Goal: Task Accomplishment & Management: Manage account settings

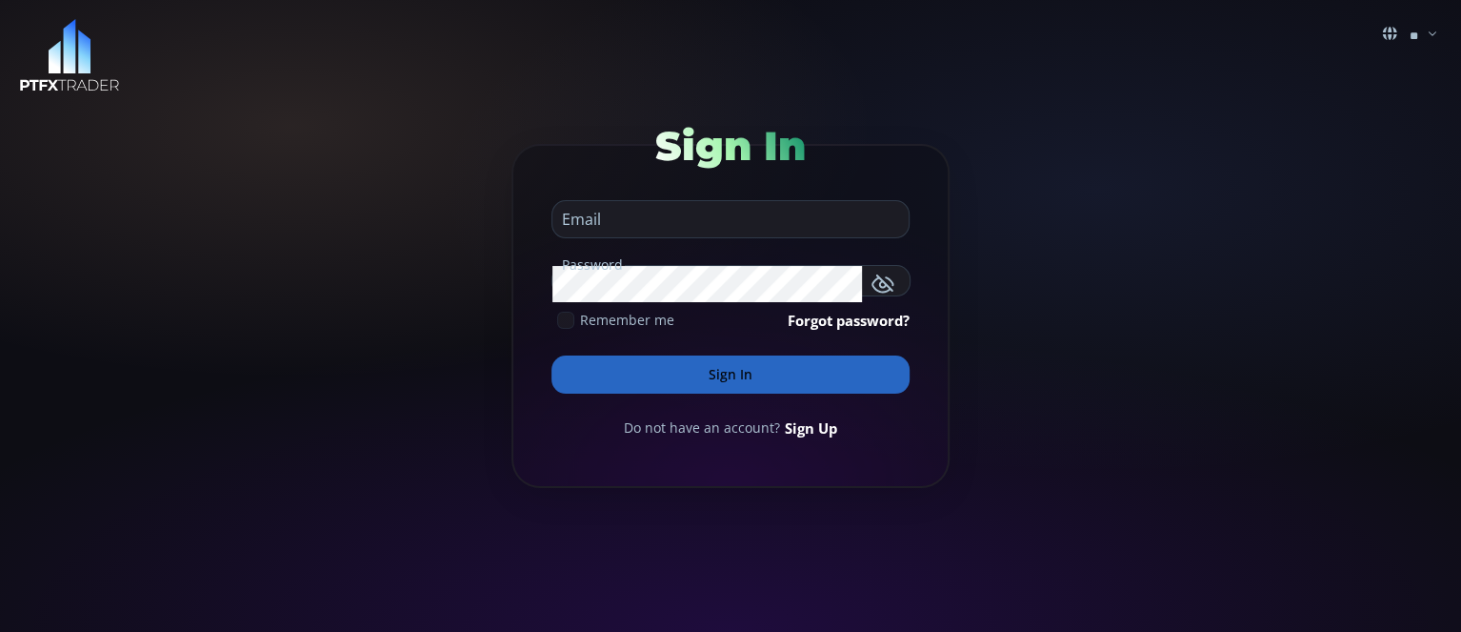
click at [652, 234] on input "email" at bounding box center [725, 219] width 347 height 36
type input "**********"
click at [552, 355] on button "Sign In" at bounding box center [731, 374] width 358 height 38
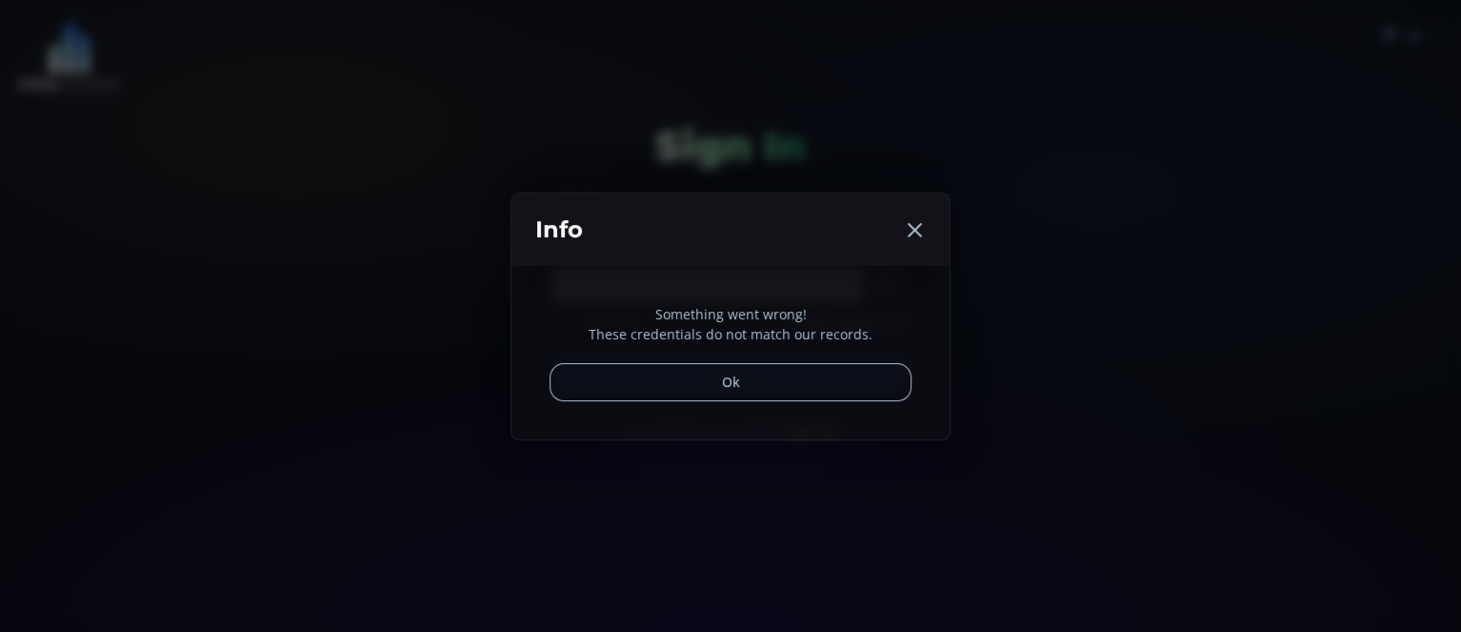
click at [731, 374] on button "Ok" at bounding box center [731, 382] width 362 height 38
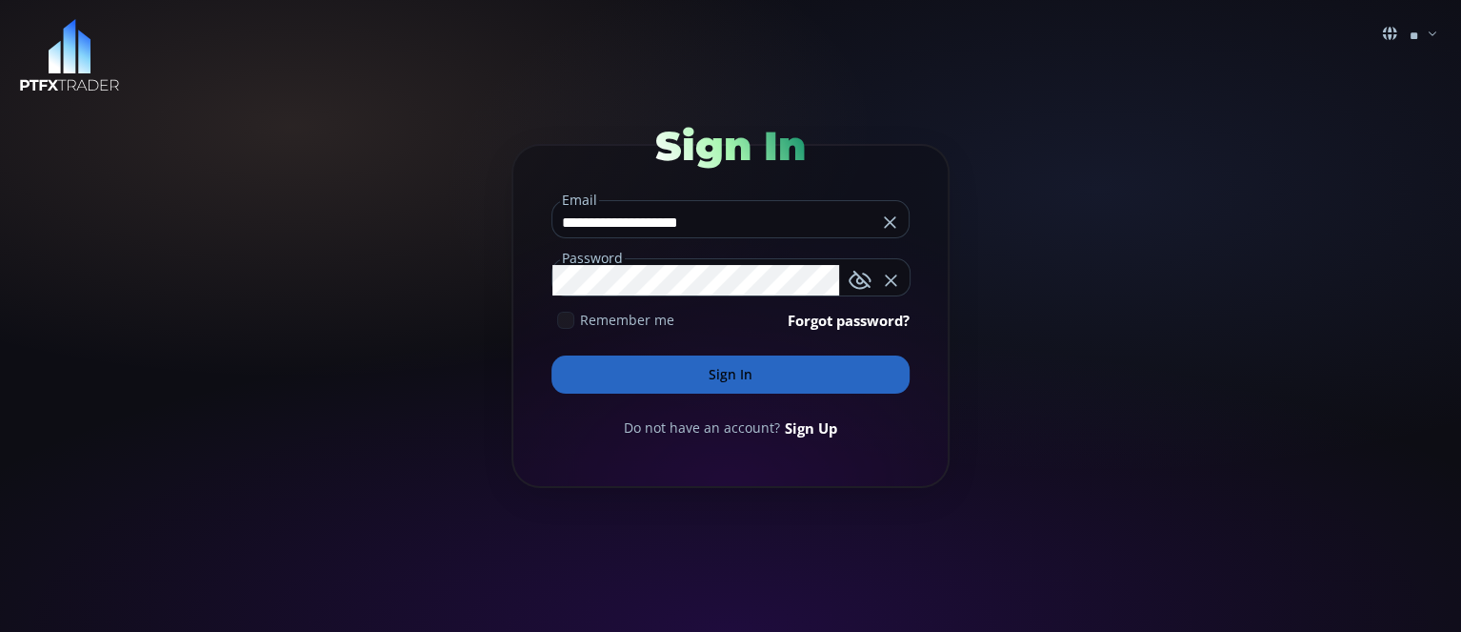
click at [724, 376] on button "Sign In" at bounding box center [731, 374] width 358 height 38
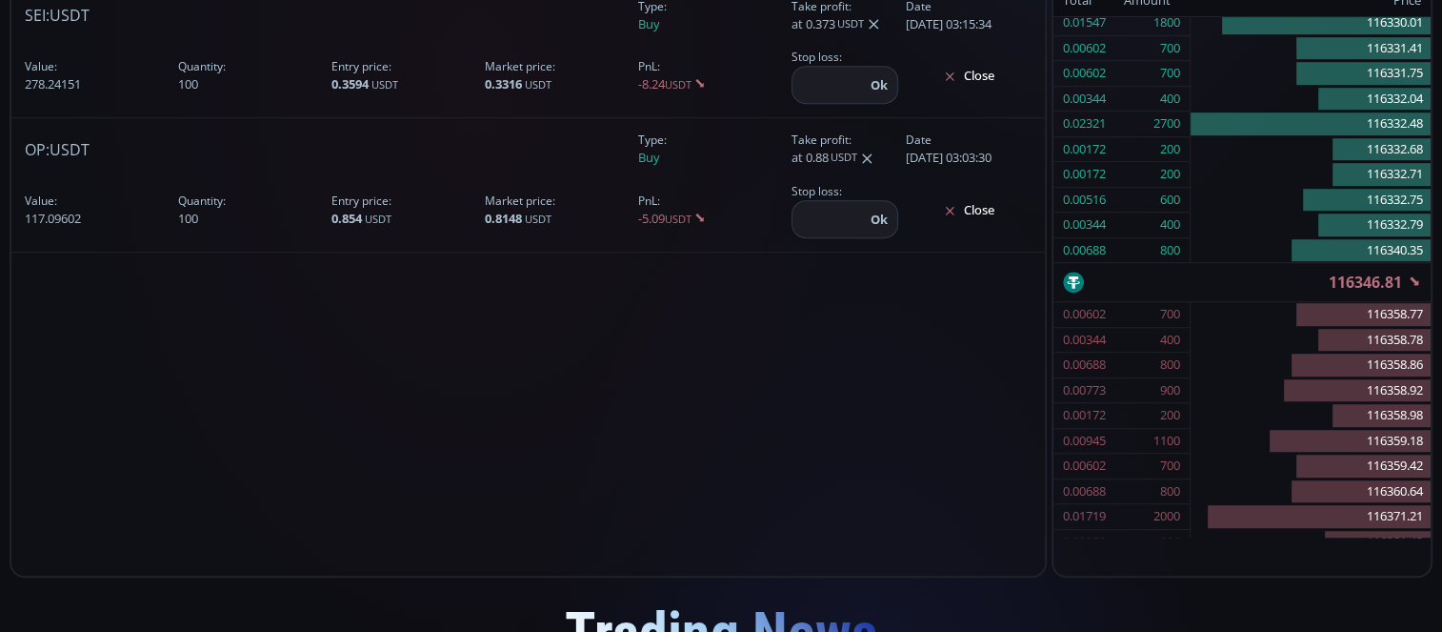
scroll to position [1143, 0]
